Goal: Find specific page/section: Find specific page/section

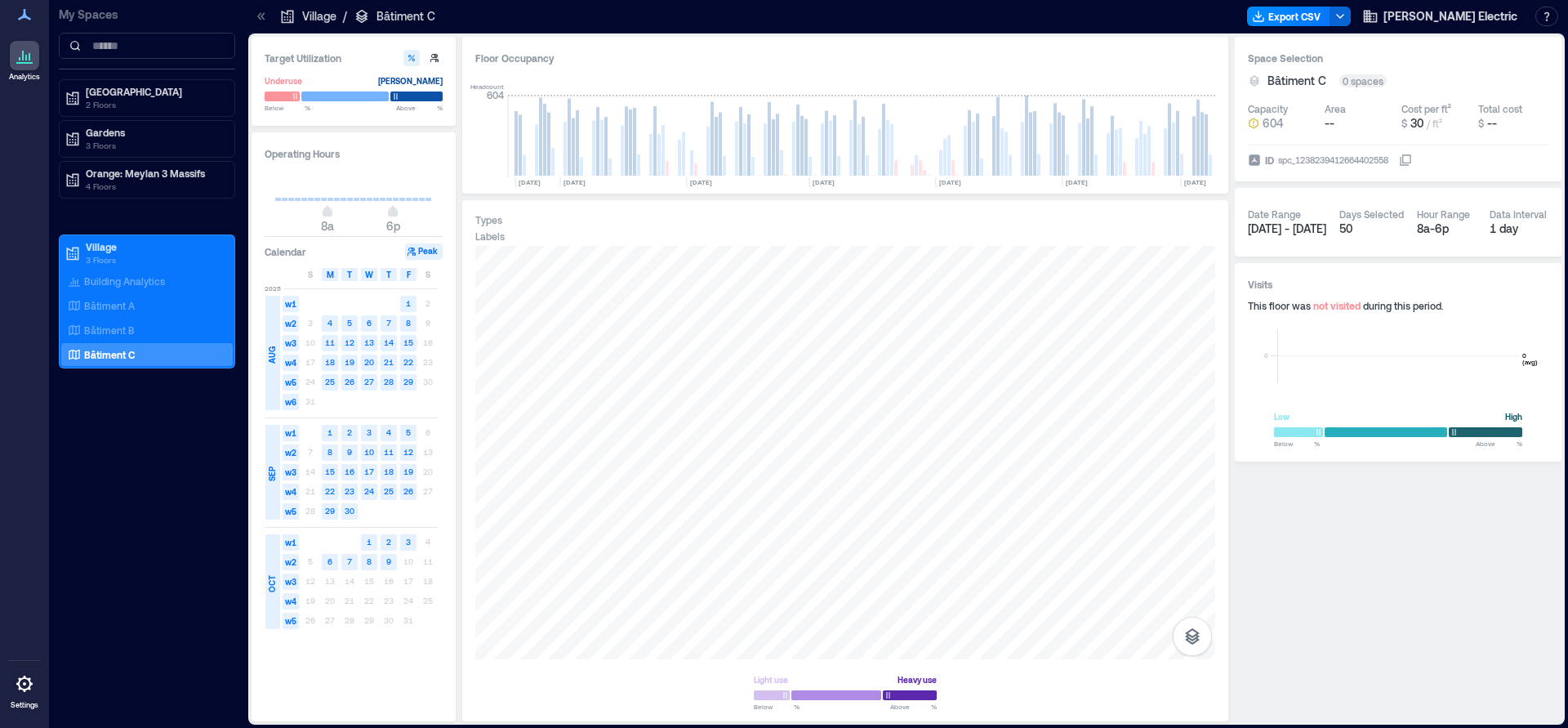
scroll to position [0, 2174]
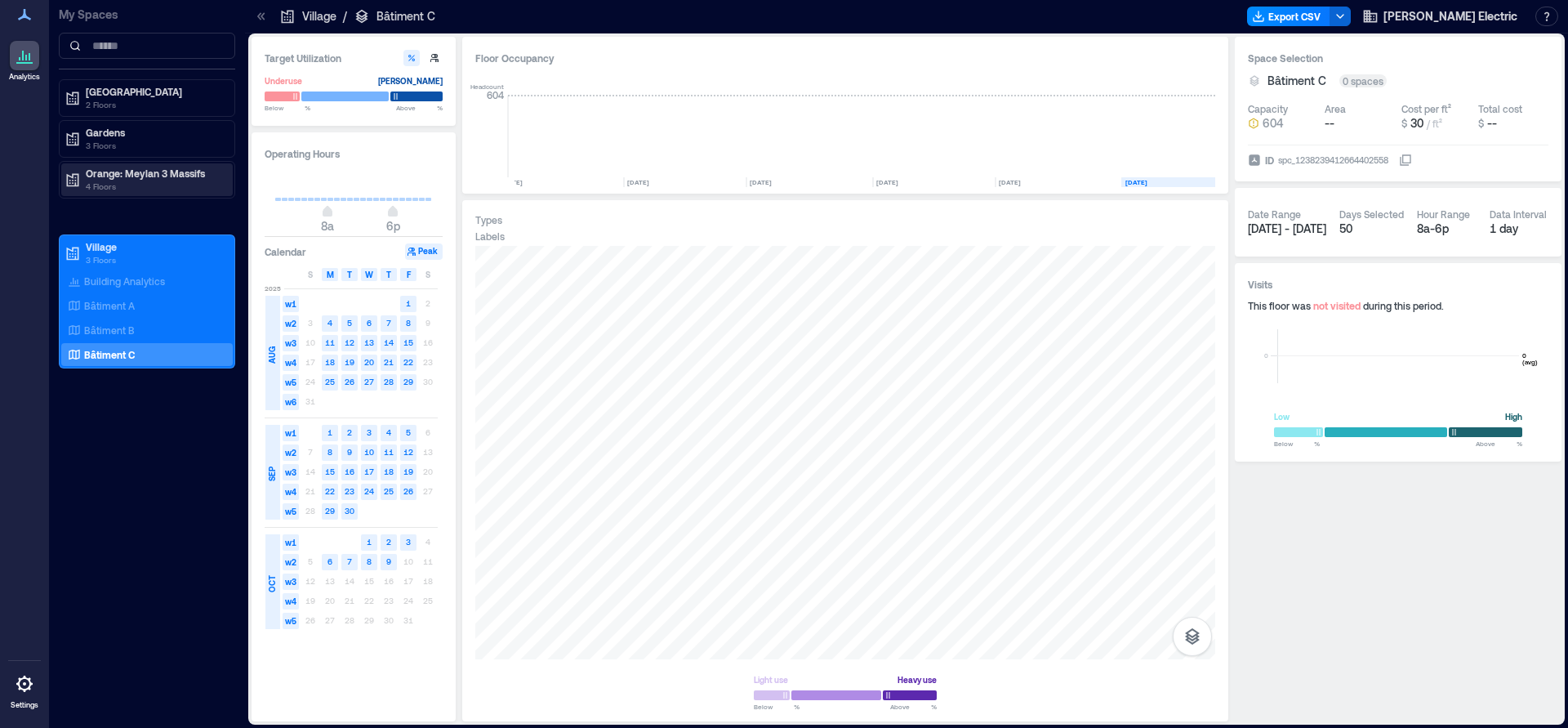
click at [117, 174] on p "Orange: Meylan 3 Massifs" at bounding box center [154, 174] width 137 height 13
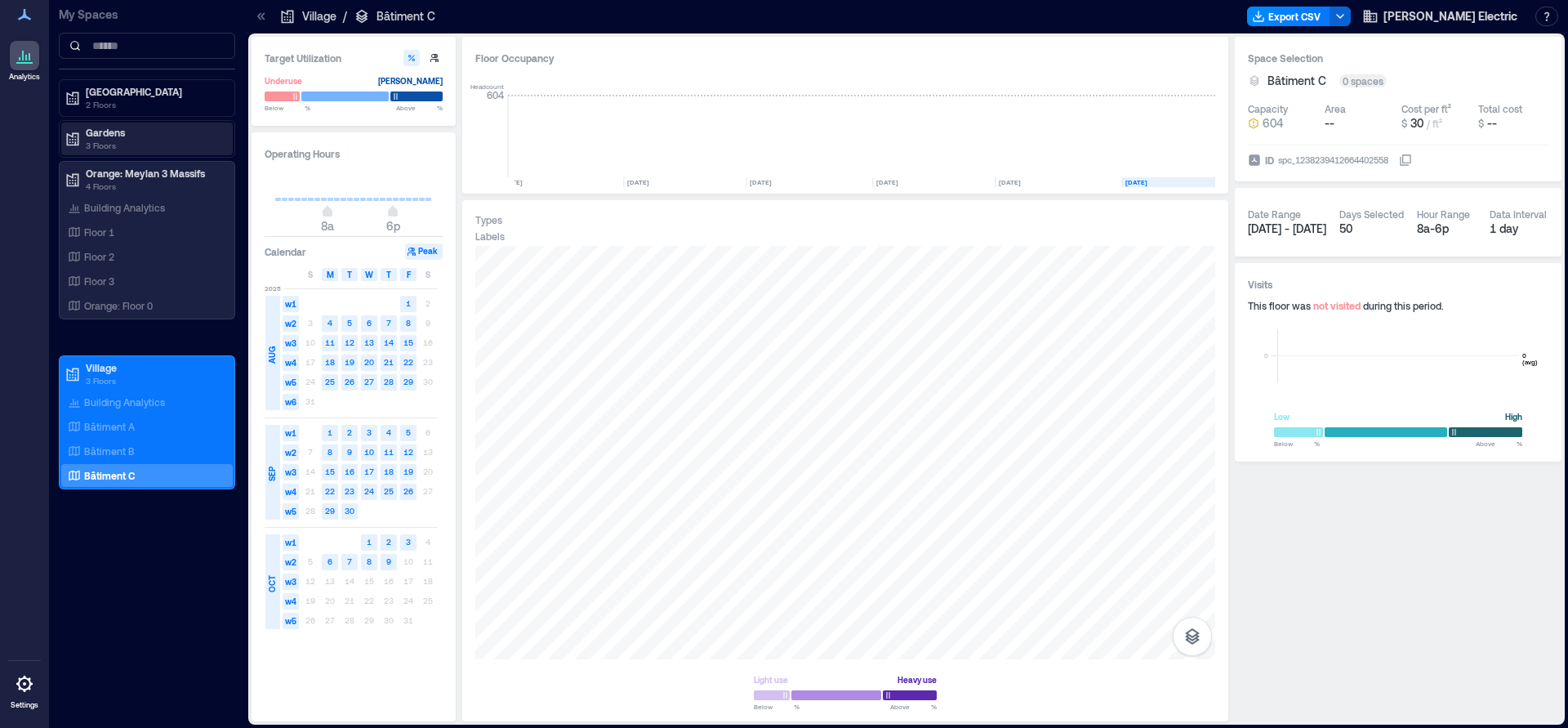
click at [107, 141] on p "3 Floors" at bounding box center [154, 145] width 137 height 13
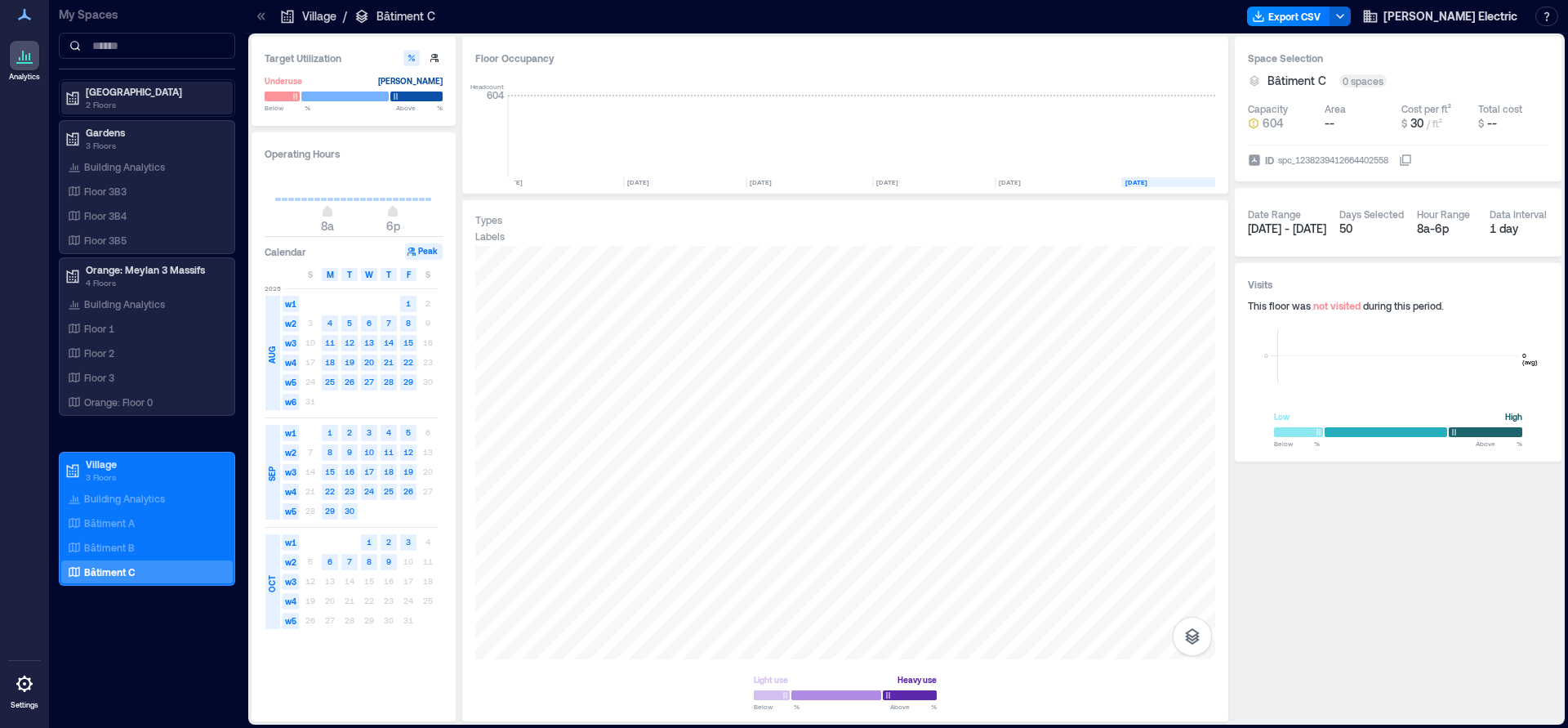
click at [119, 99] on p "2 Floors" at bounding box center [154, 104] width 137 height 13
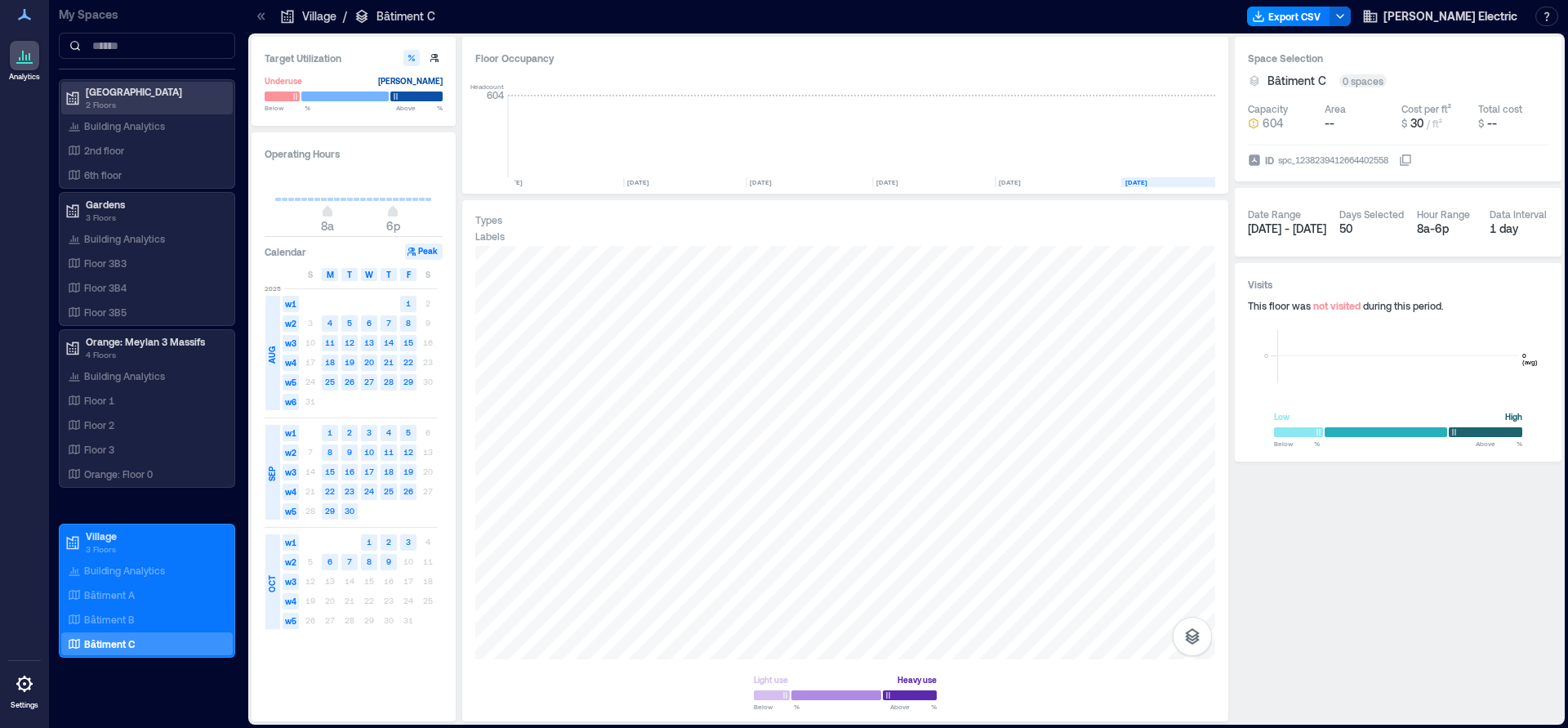
click at [119, 99] on p "2 Floors" at bounding box center [154, 104] width 137 height 13
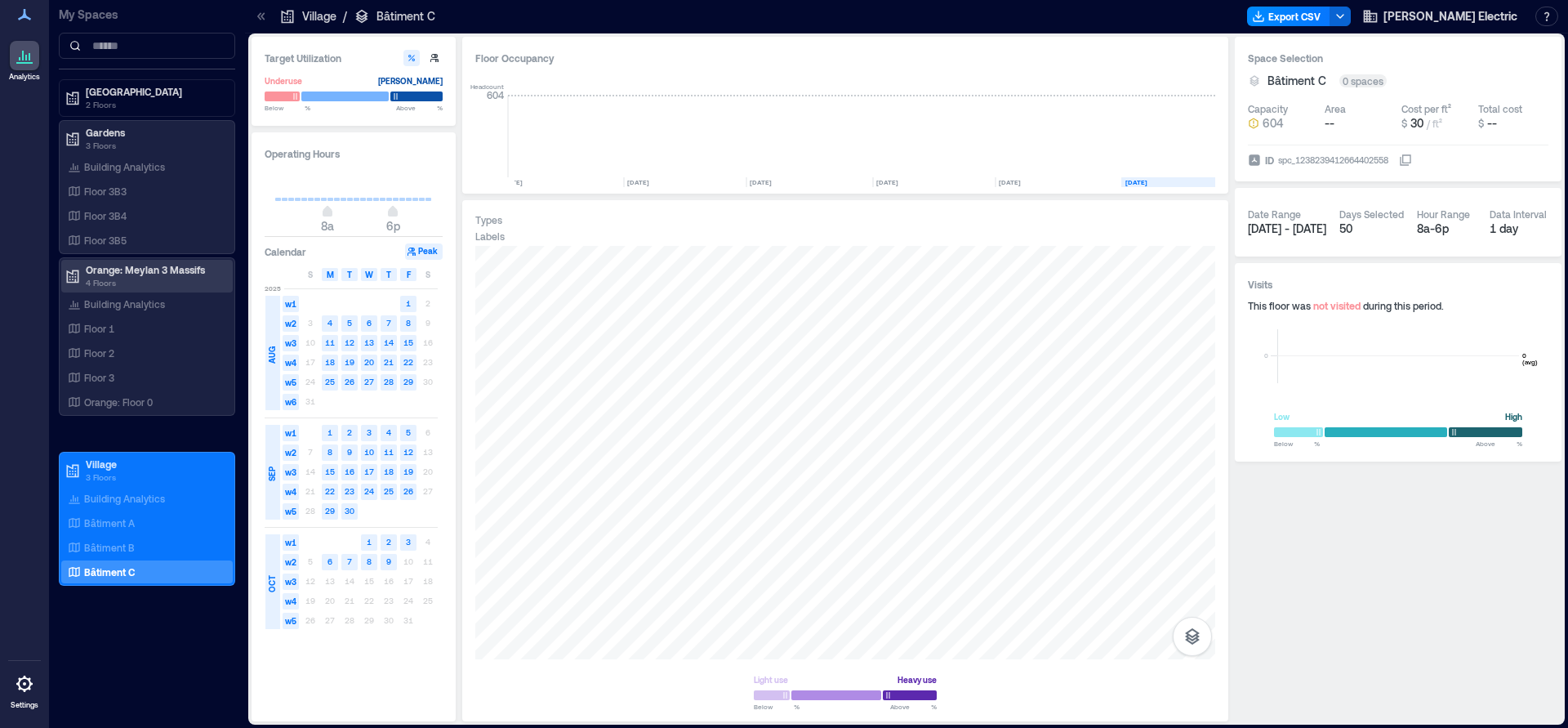
click at [134, 268] on p "Orange: Meylan 3 Massifs" at bounding box center [154, 269] width 137 height 13
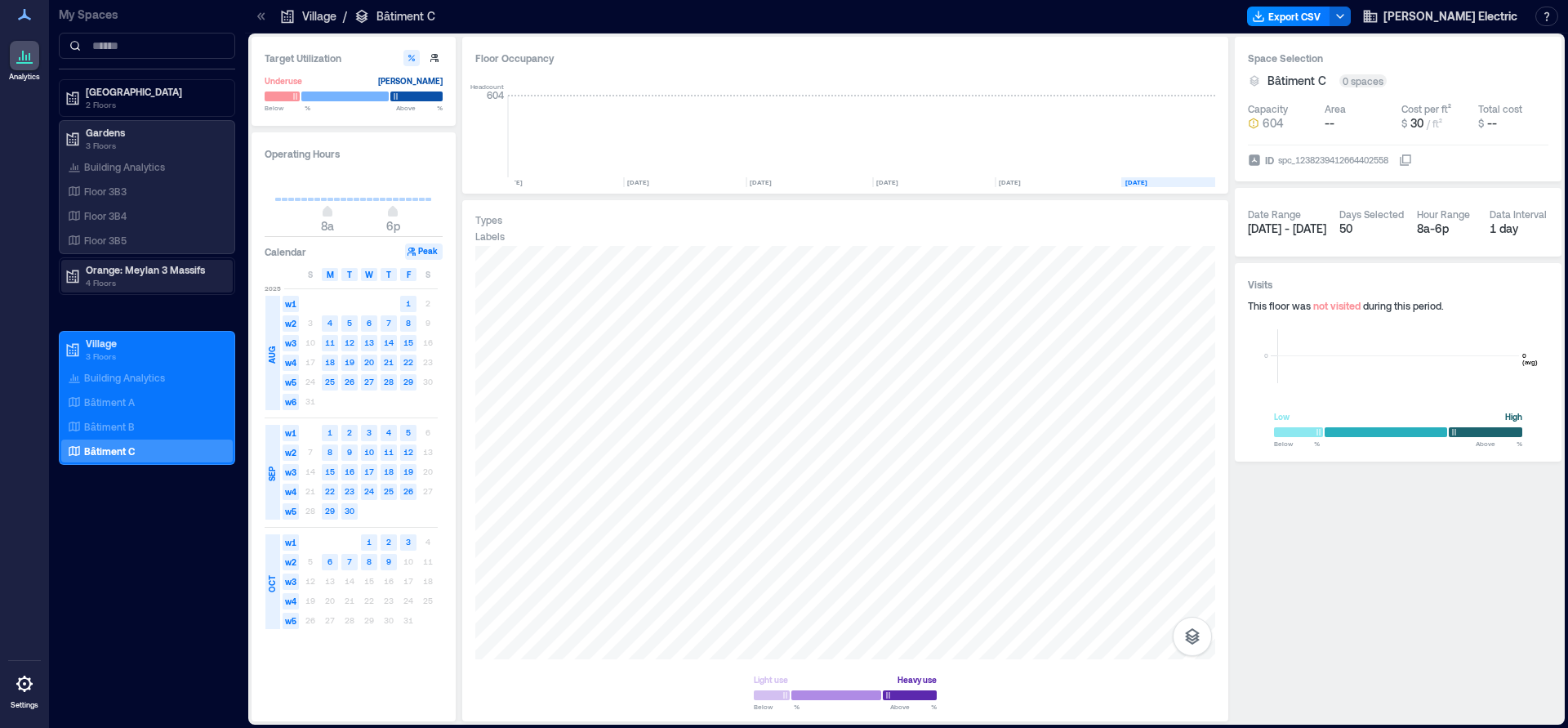
click at [134, 268] on p "Orange: Meylan 3 Massifs" at bounding box center [154, 269] width 137 height 13
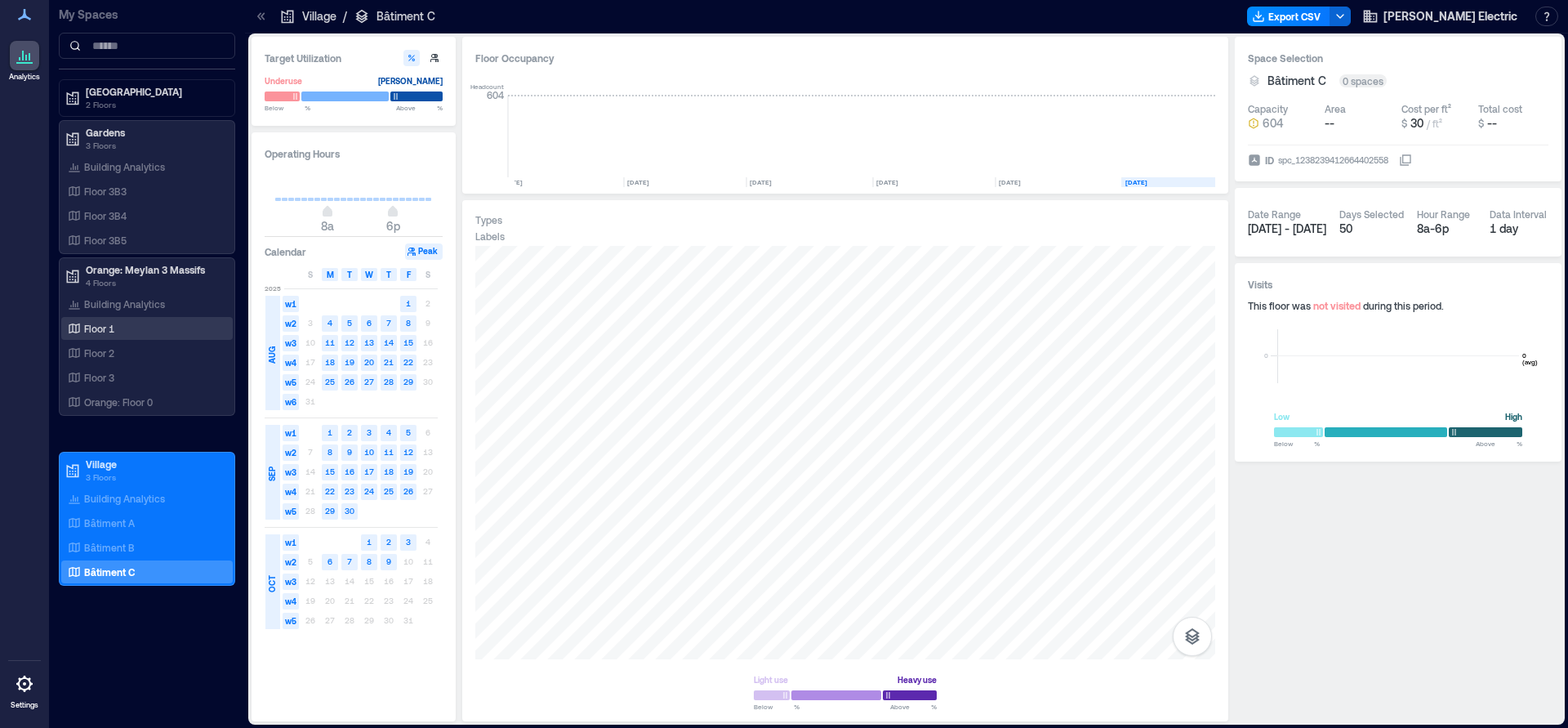
click at [104, 331] on p "Floor 1" at bounding box center [99, 328] width 30 height 13
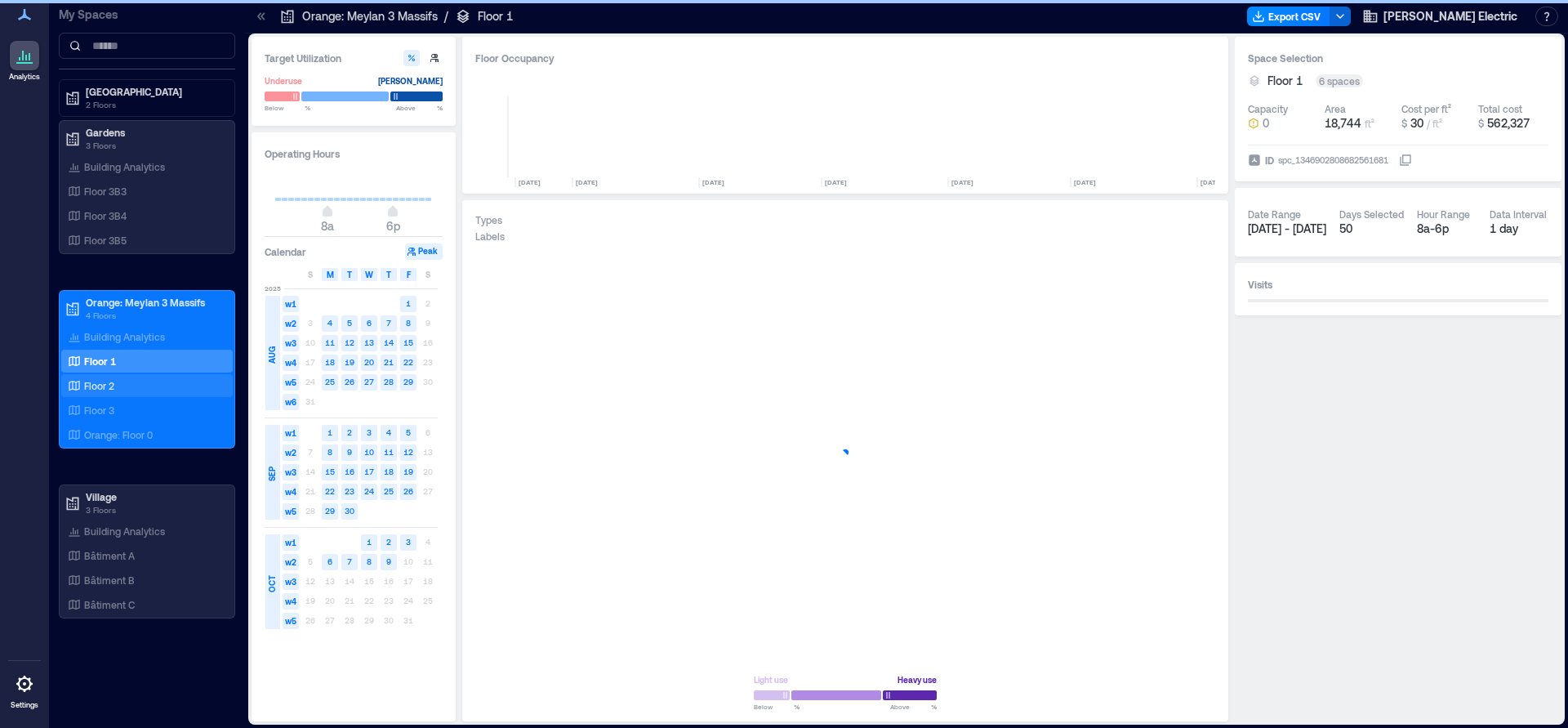
scroll to position [0, 1137]
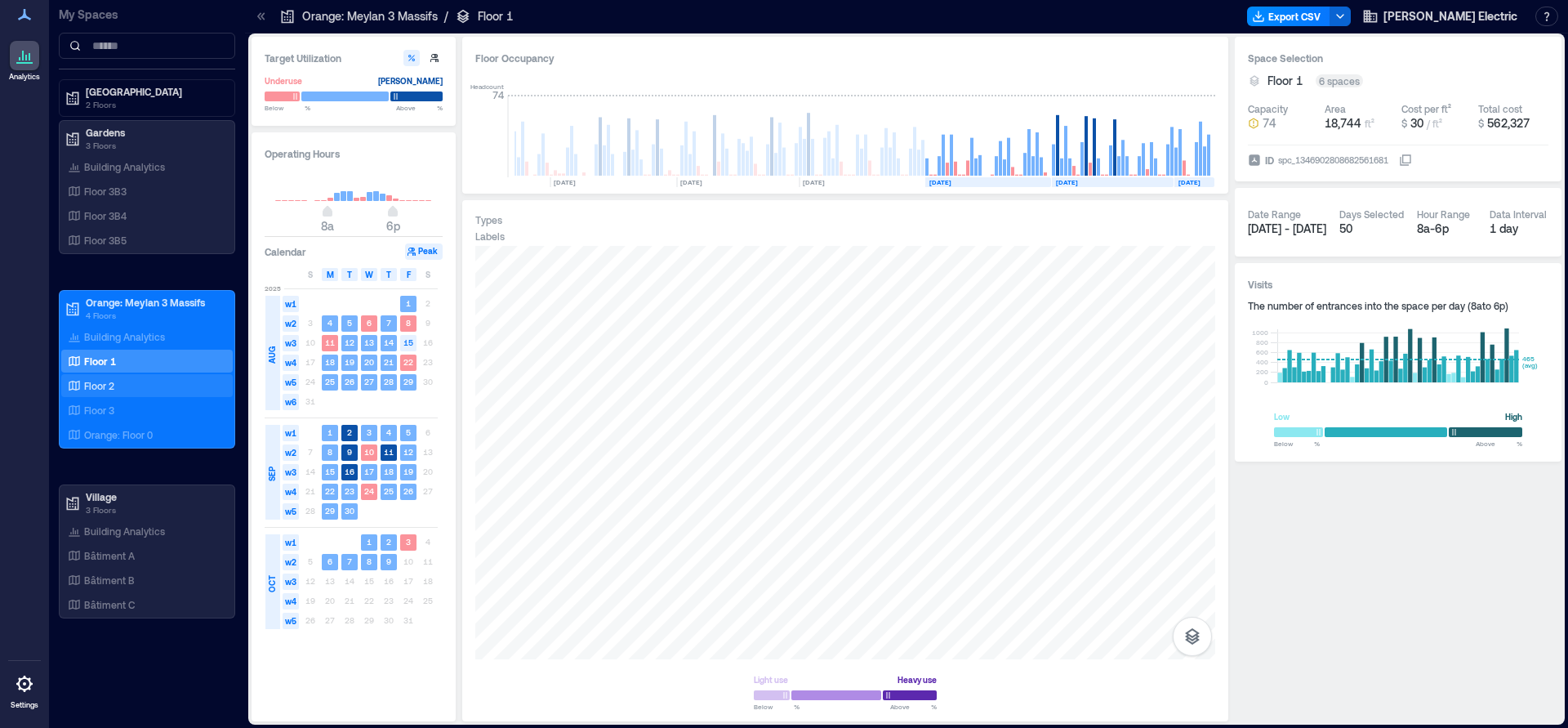
click at [103, 388] on p "Floor 2" at bounding box center [99, 386] width 30 height 13
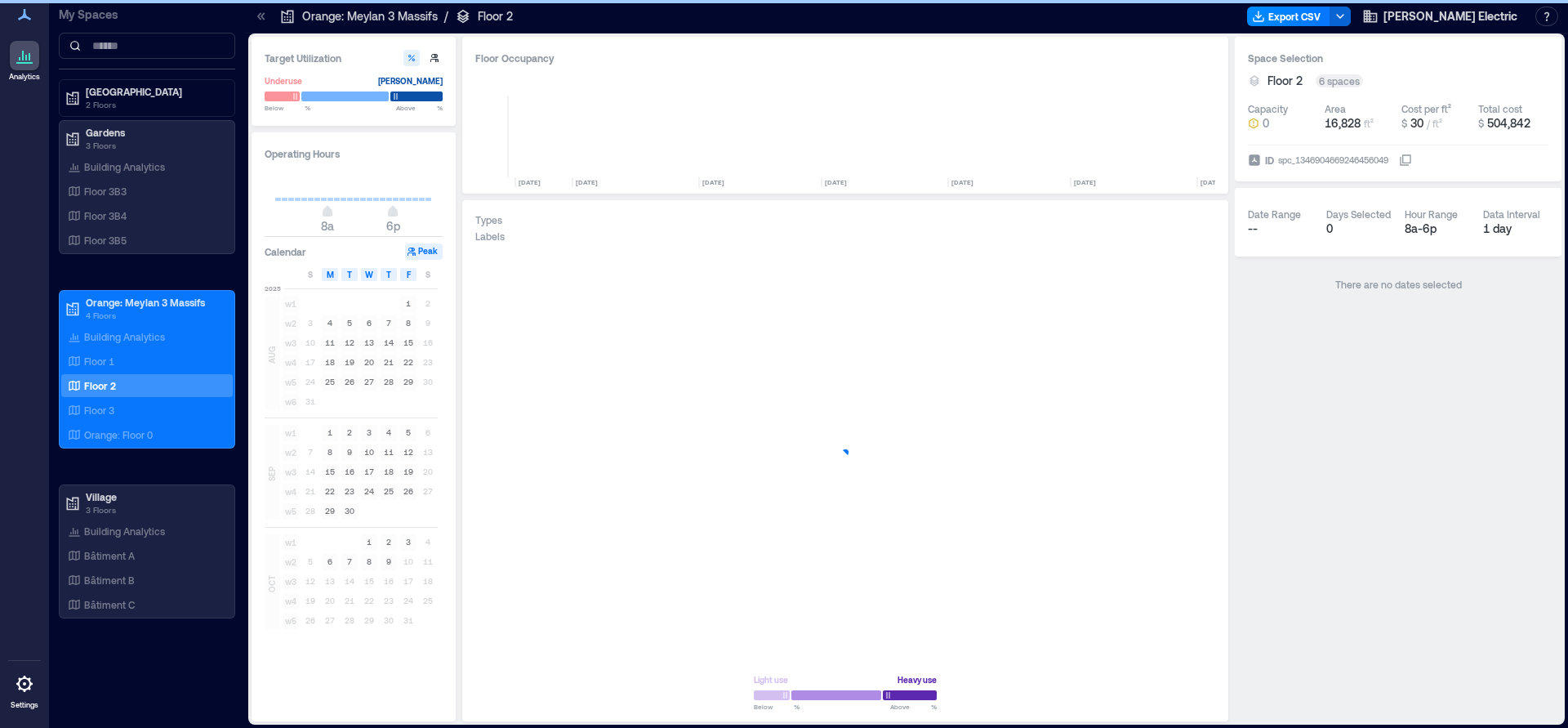
scroll to position [0, 1137]
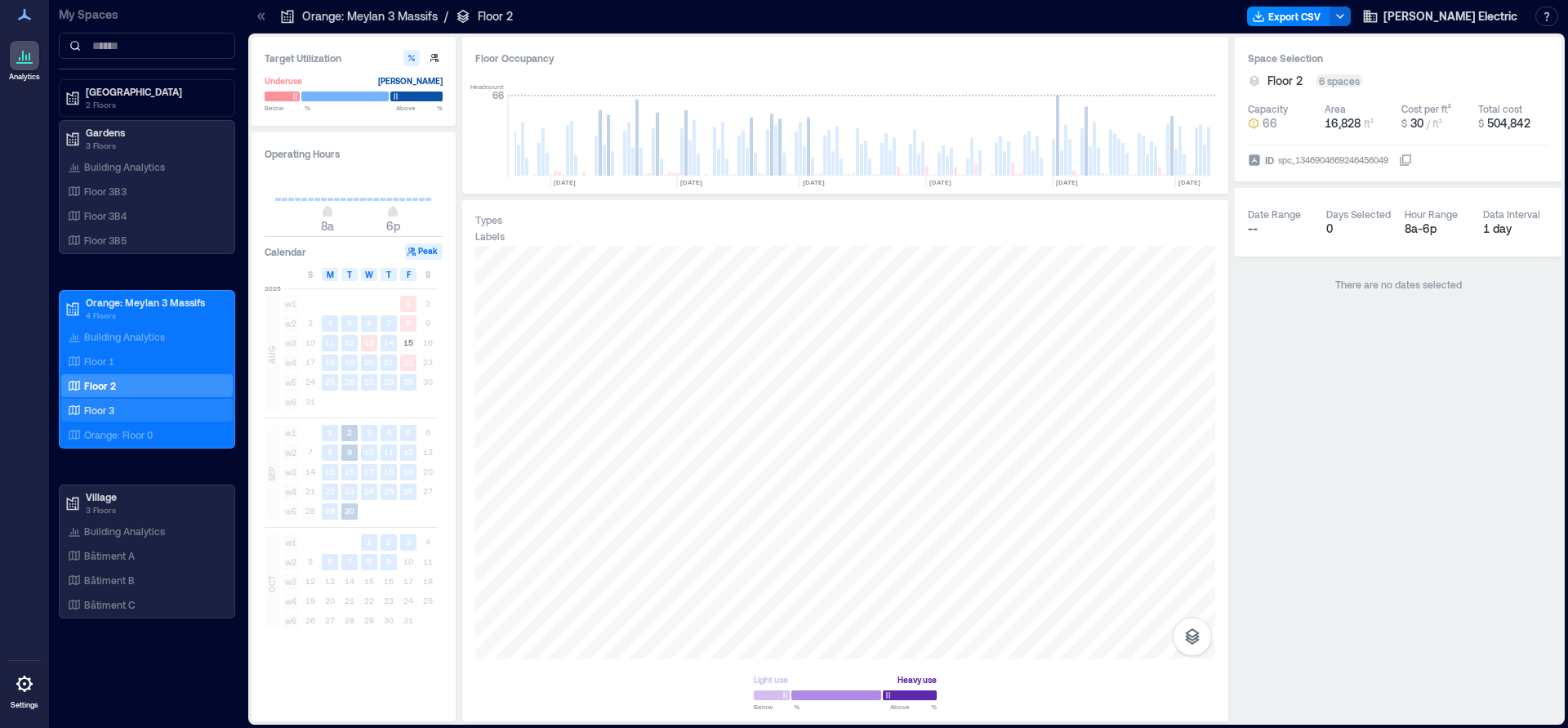
click at [97, 408] on p "Floor 3" at bounding box center [99, 410] width 30 height 13
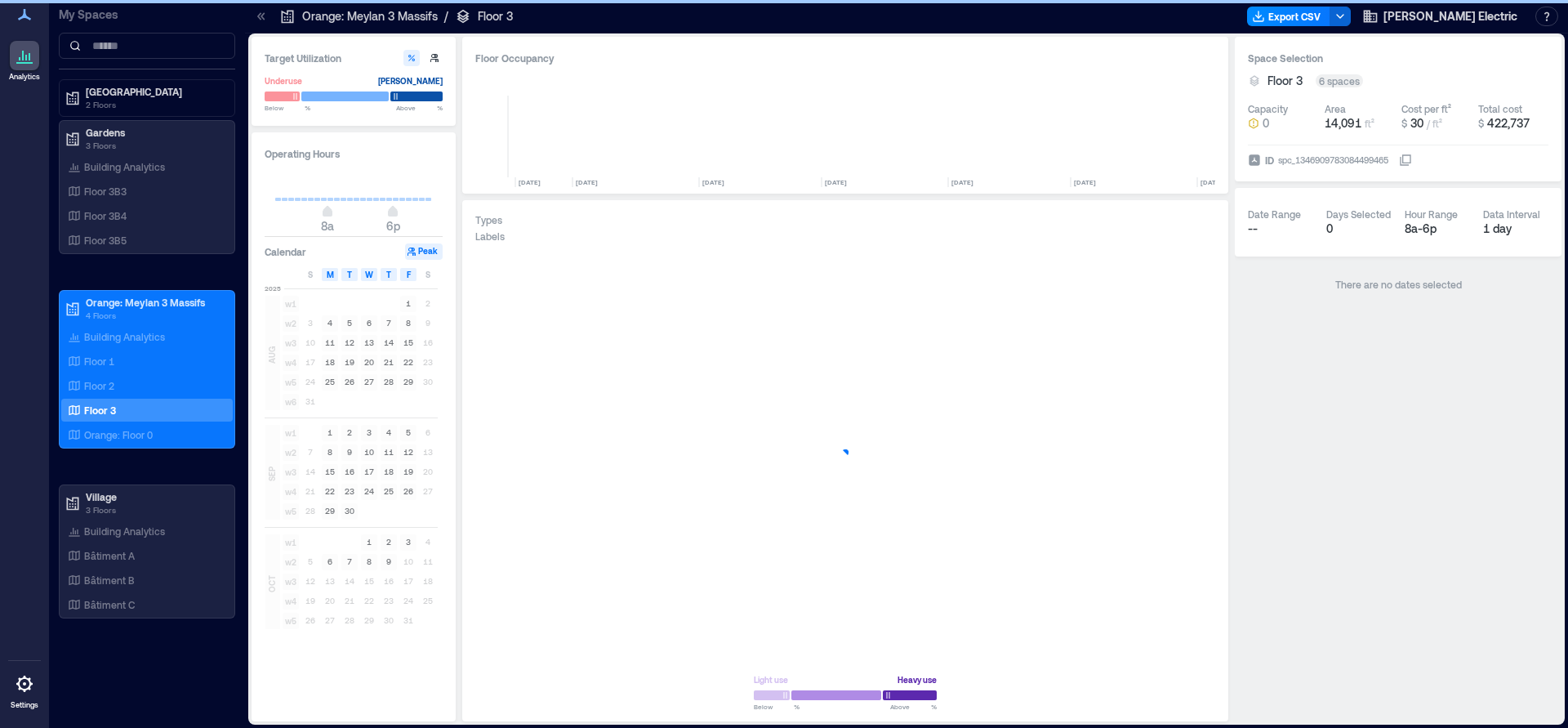
scroll to position [0, 1137]
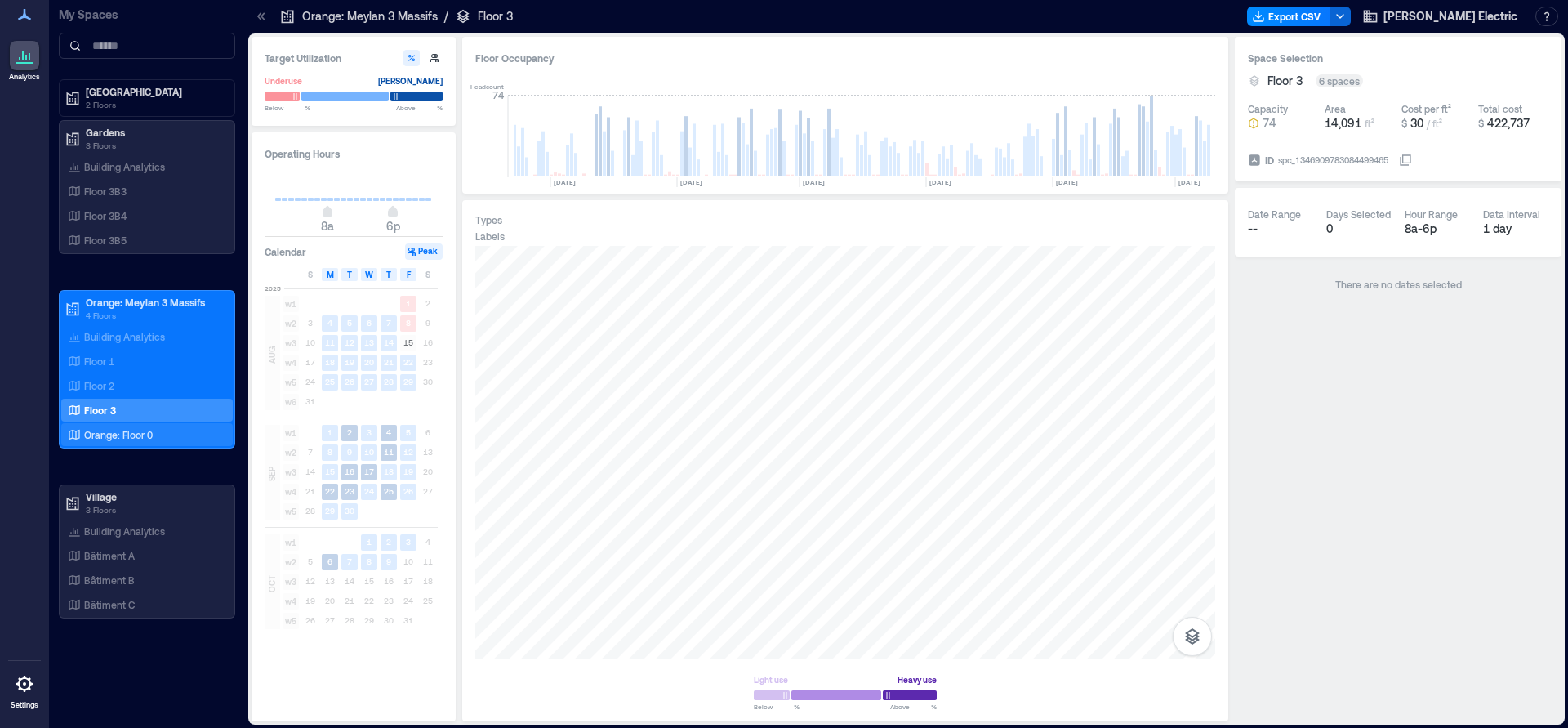
click at [113, 432] on p "Orange: Floor 0" at bounding box center [118, 434] width 68 height 13
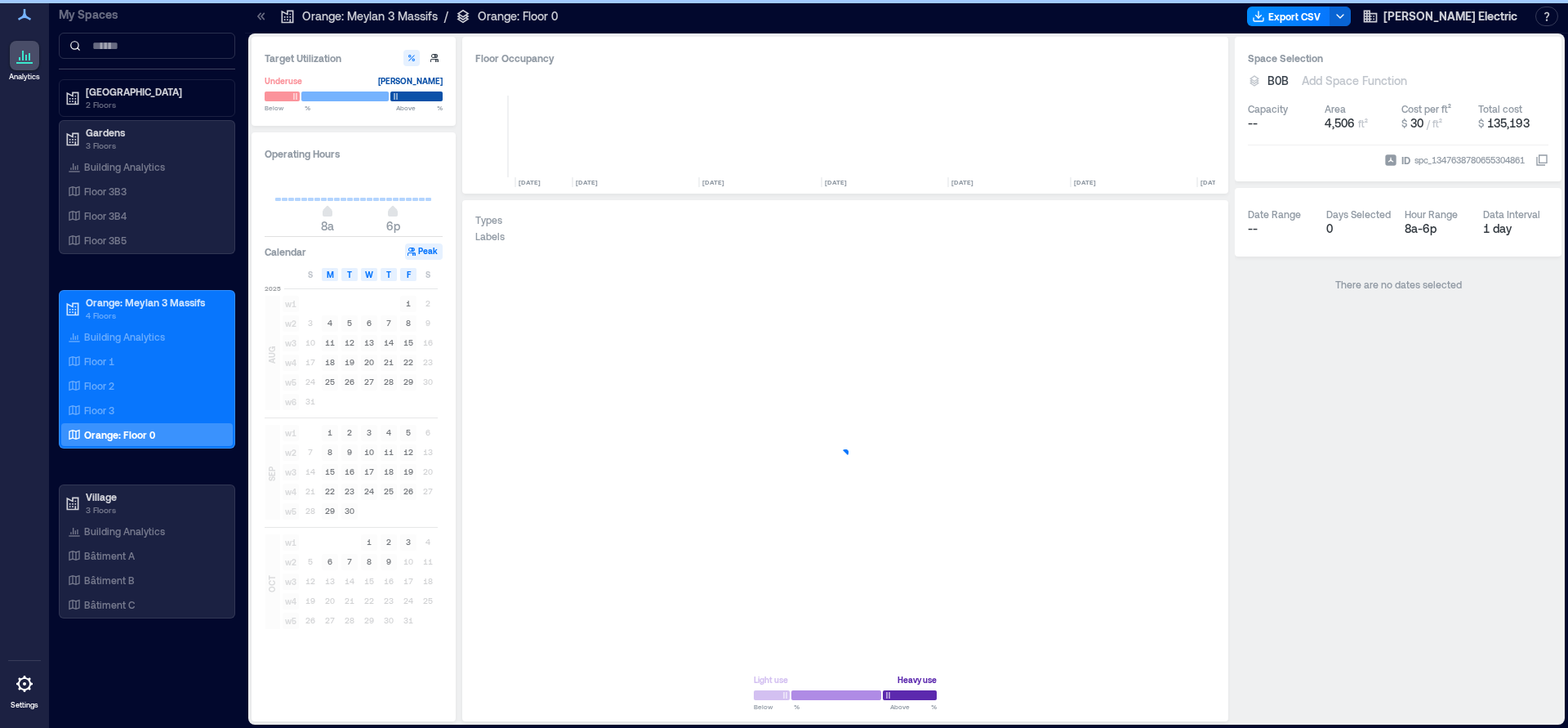
scroll to position [0, 1137]
